Goal: Check status: Check status

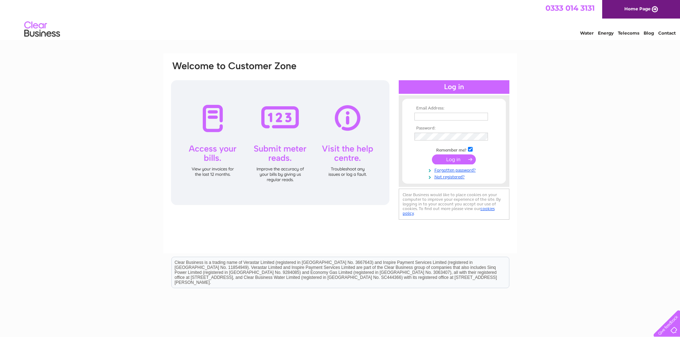
type input "[EMAIL_ADDRESS][DOMAIN_NAME]"
click at [443, 157] on input "submit" at bounding box center [454, 159] width 44 height 10
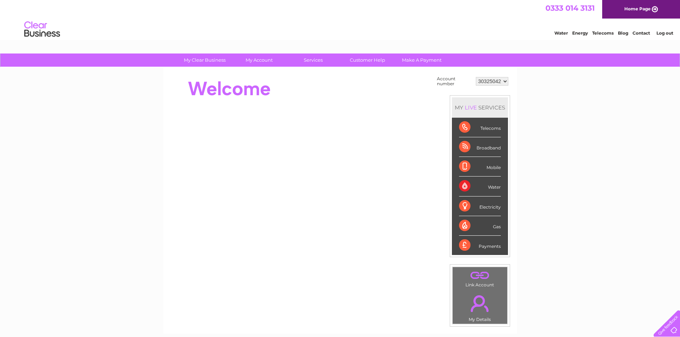
click at [487, 124] on div "Telecoms" at bounding box center [480, 128] width 42 height 20
click at [488, 127] on div "Telecoms" at bounding box center [480, 128] width 42 height 20
click at [467, 130] on div "Telecoms" at bounding box center [480, 128] width 42 height 20
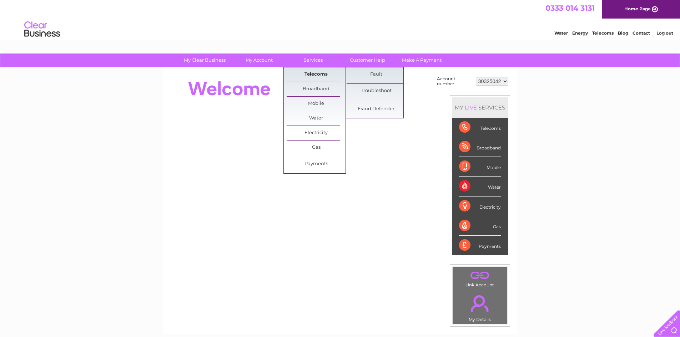
click at [319, 73] on link "Telecoms" at bounding box center [315, 74] width 59 height 14
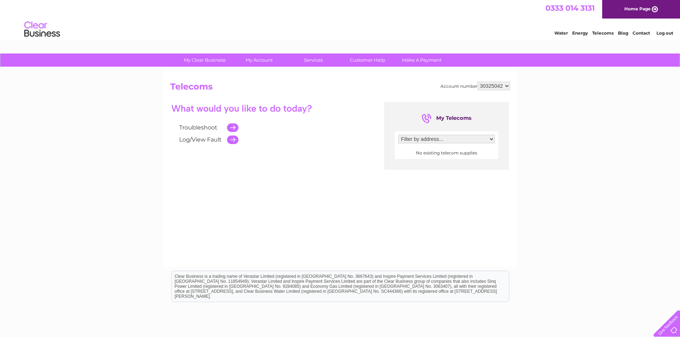
click at [422, 135] on select "Filter by address..." at bounding box center [446, 139] width 96 height 9
